Goal: Find specific page/section: Find specific page/section

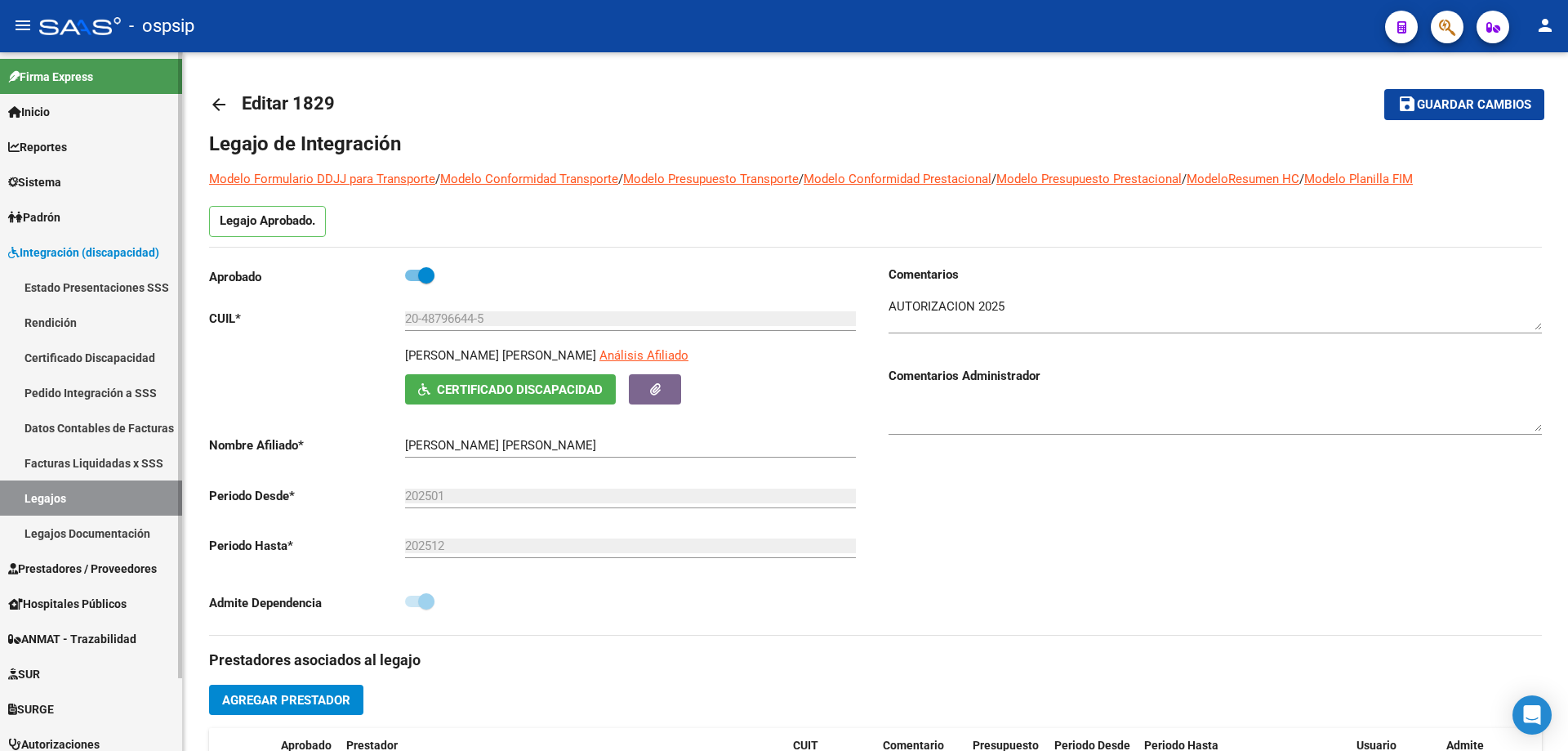
scroll to position [490, 0]
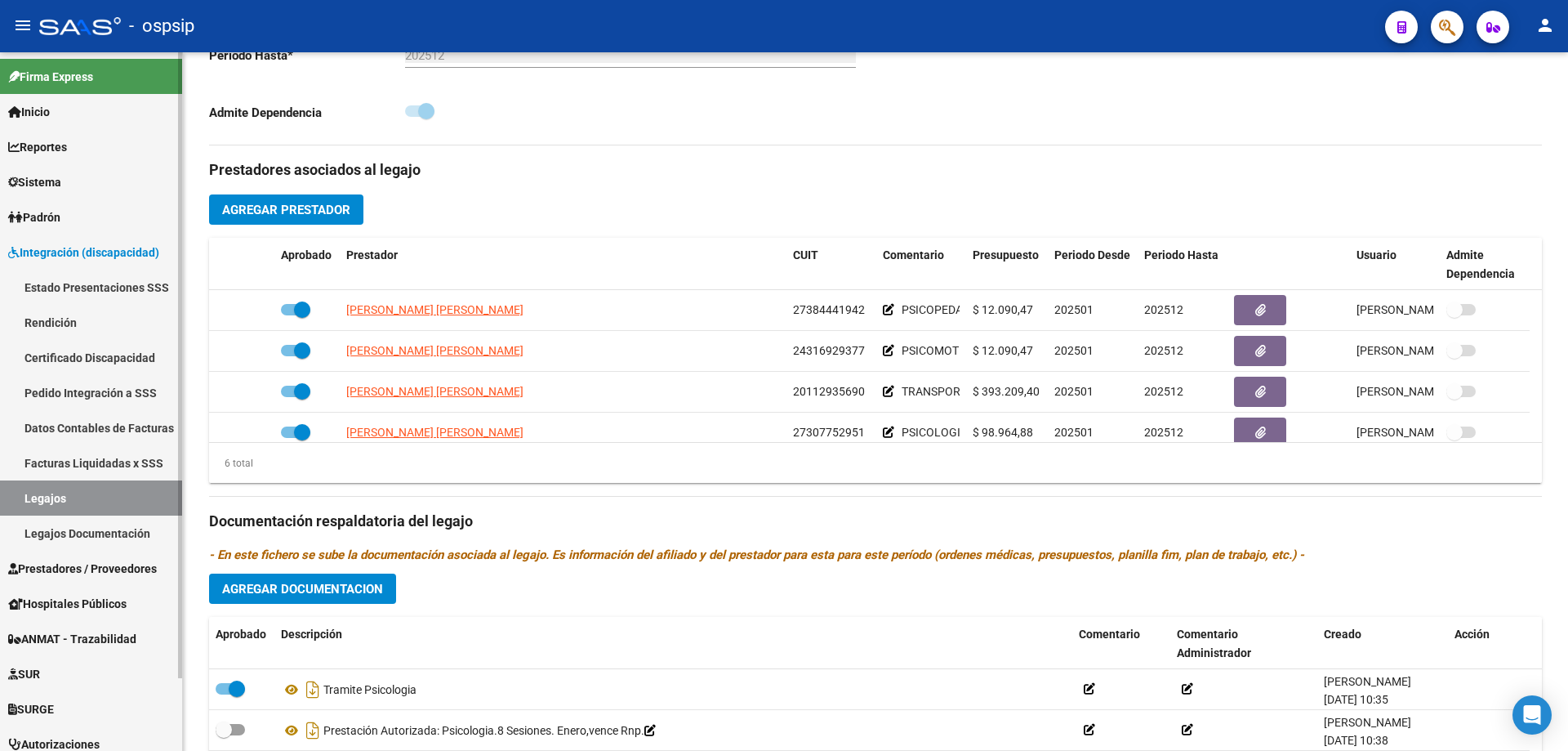
click at [89, 492] on link "Legajos" at bounding box center [91, 498] width 182 height 35
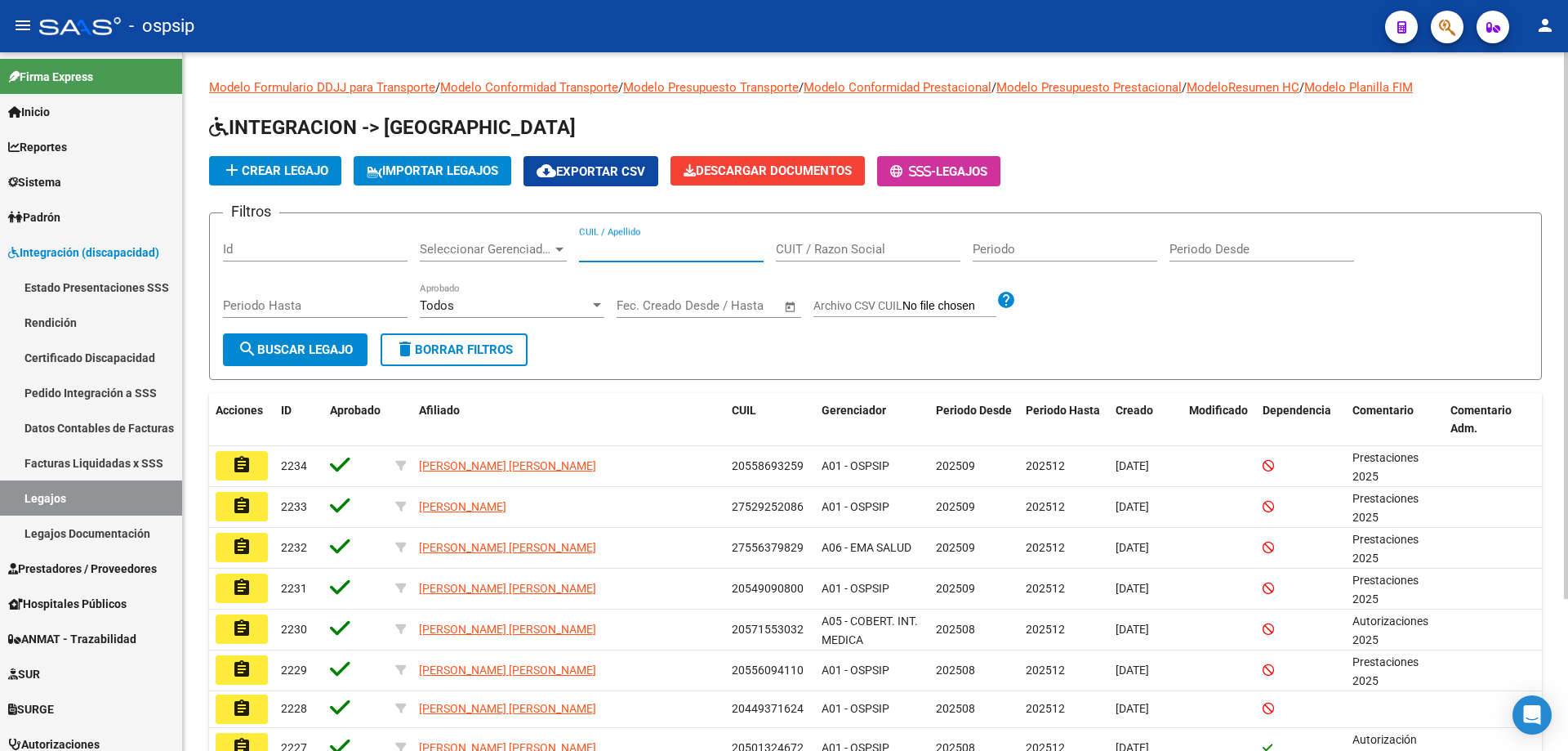
click at [653, 245] on input "CUIL / Apellido" at bounding box center [671, 248] width 185 height 14
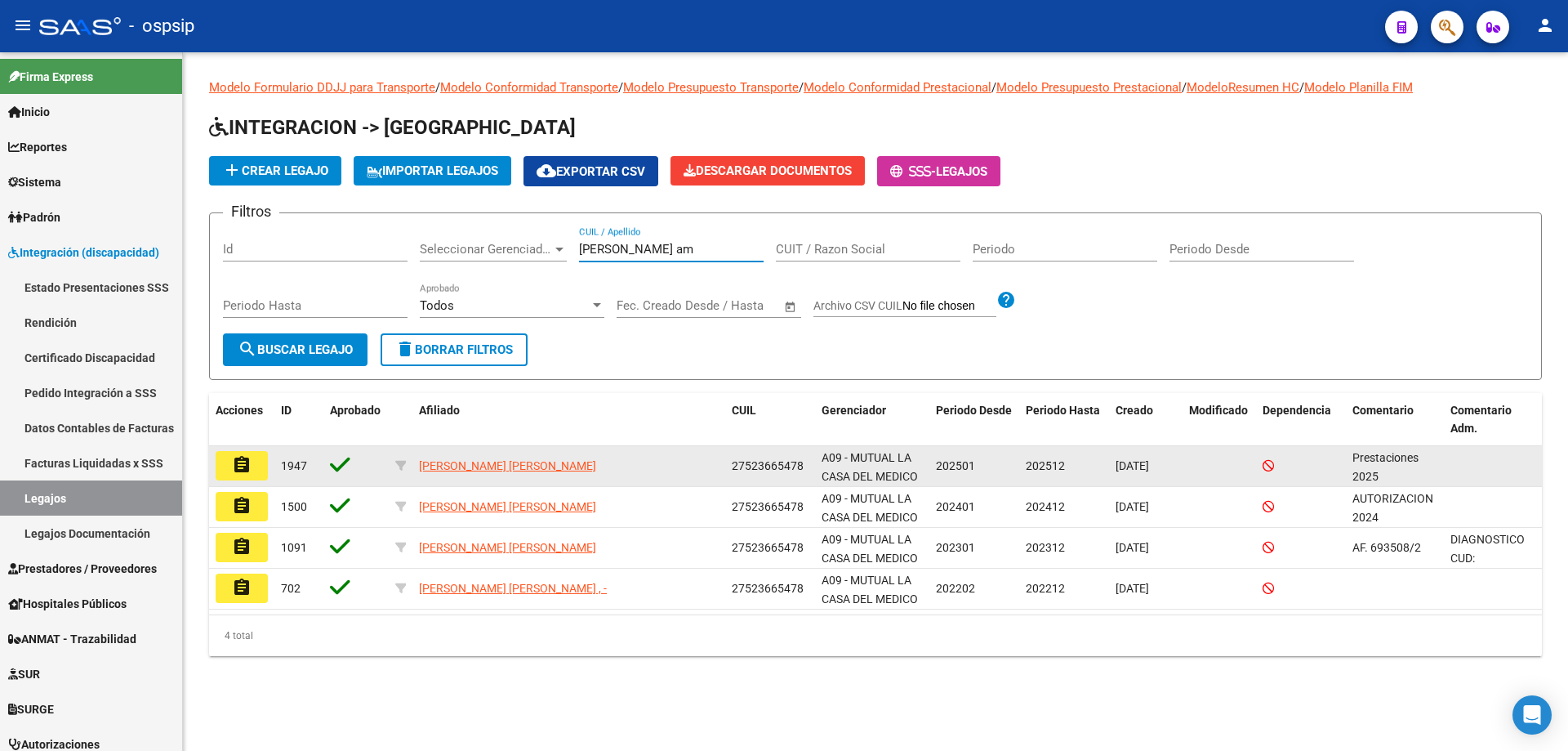
type input "[PERSON_NAME] am"
click at [230, 458] on button "assignment" at bounding box center [241, 465] width 52 height 30
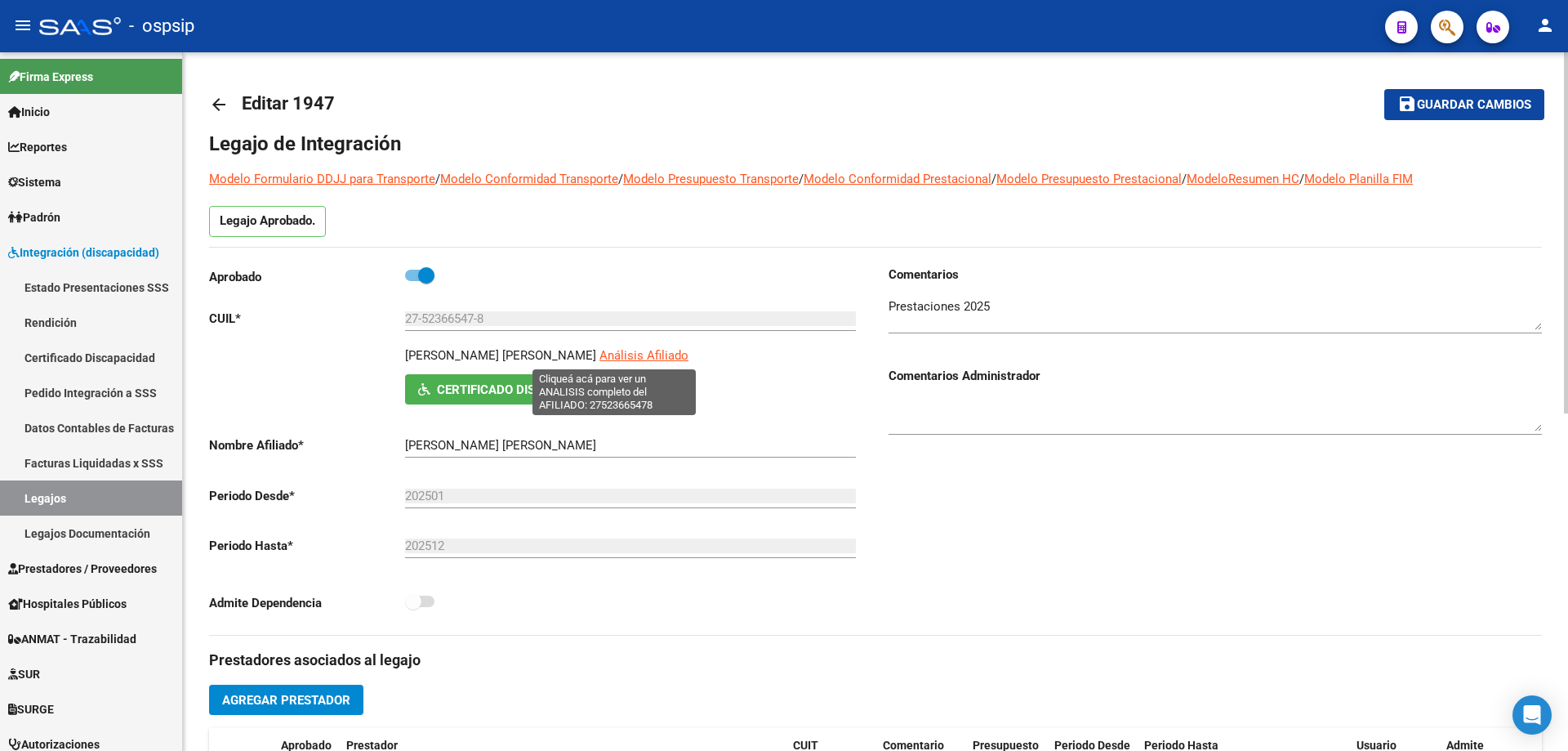
click at [621, 357] on span "Análisis Afiliado" at bounding box center [644, 355] width 89 height 14
type textarea "27523665478"
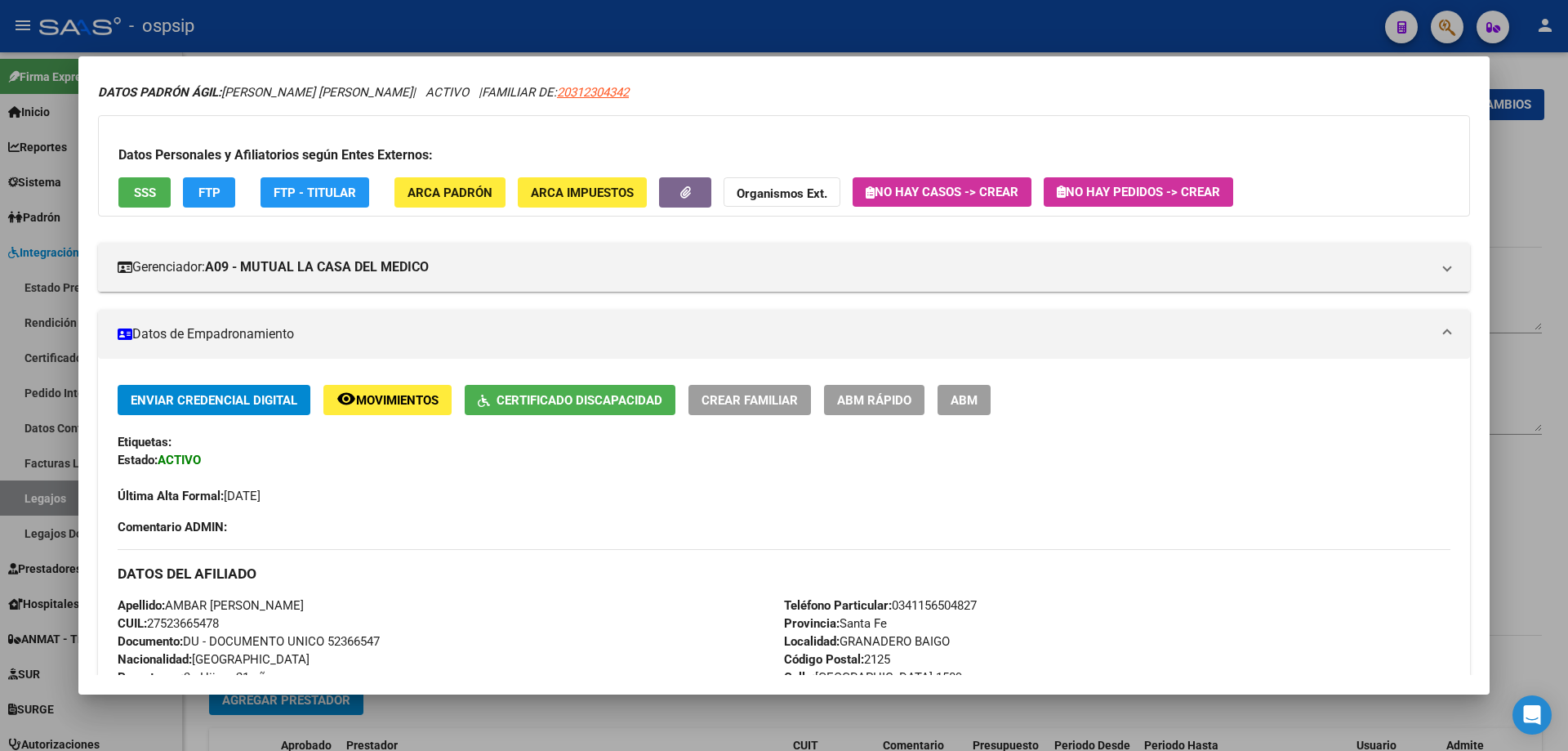
scroll to position [163, 0]
